Goal: Task Accomplishment & Management: Manage account settings

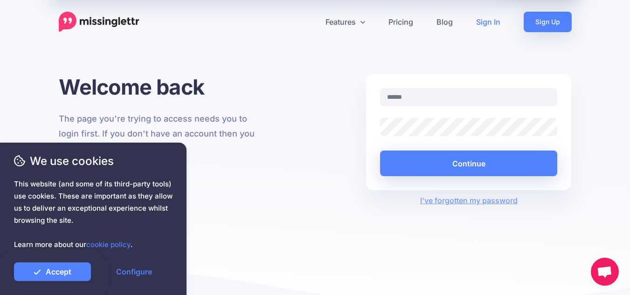
drag, startPoint x: 0, startPoint y: 0, endPoint x: 454, endPoint y: 104, distance: 465.6
click at [454, 104] on input "text" at bounding box center [469, 97] width 178 height 18
click at [460, 100] on input "text" at bounding box center [469, 97] width 178 height 18
type input "**********"
click at [380, 151] on button "Continue" at bounding box center [469, 164] width 178 height 26
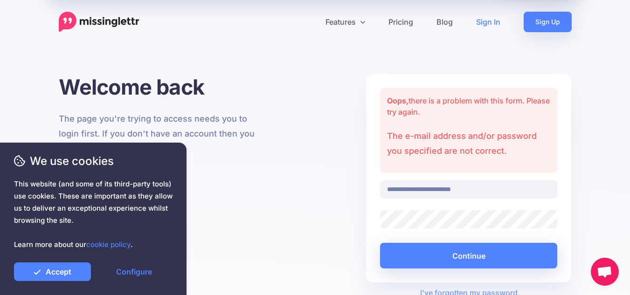
click at [380, 243] on button "Continue" at bounding box center [469, 256] width 178 height 26
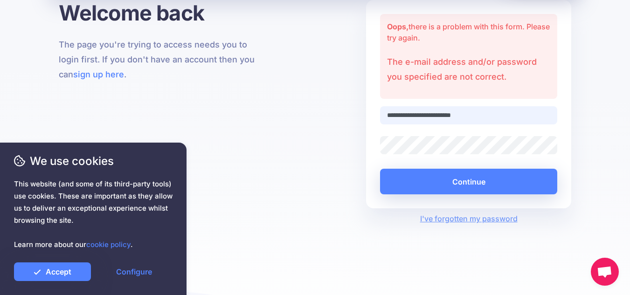
scroll to position [80, 0]
